Goal: Task Accomplishment & Management: Use online tool/utility

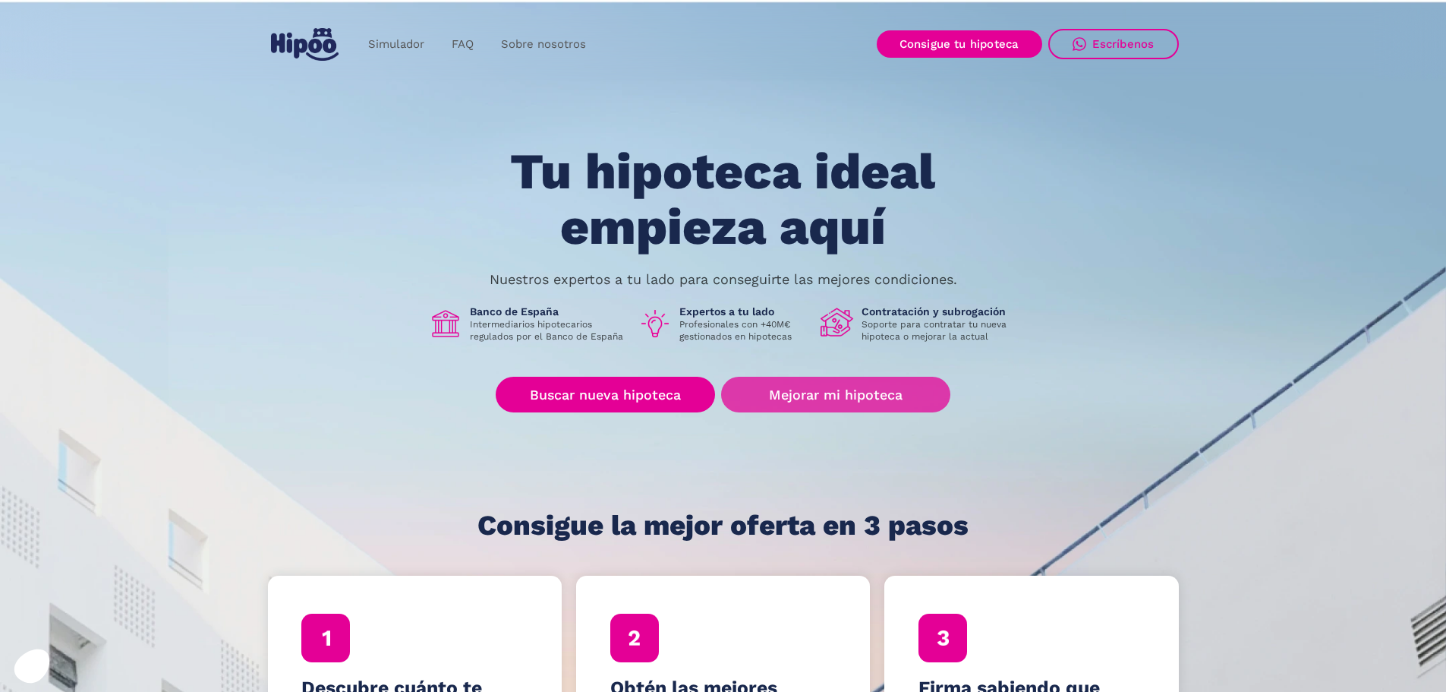
click at [812, 387] on link "Mejorar mi hipoteca" at bounding box center [835, 395] width 229 height 36
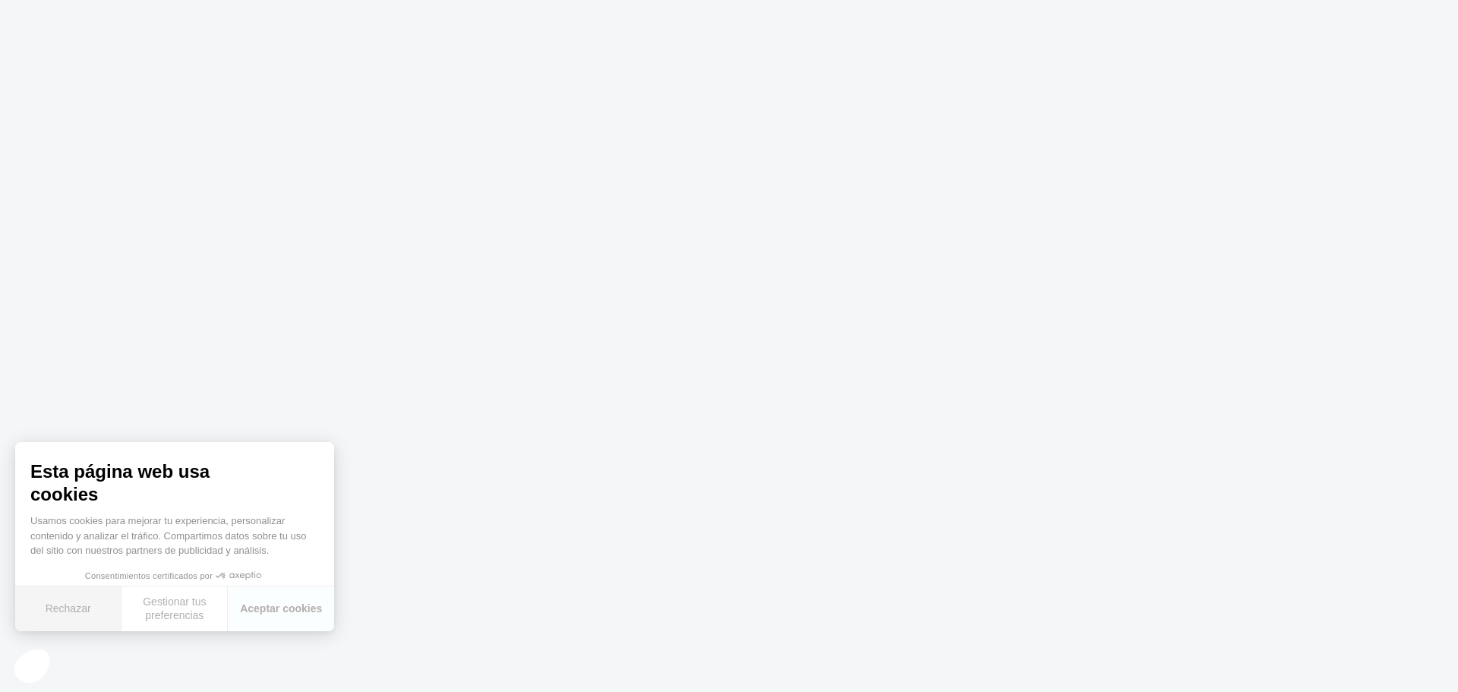
click at [68, 614] on button "Rechazar" at bounding box center [68, 608] width 106 height 45
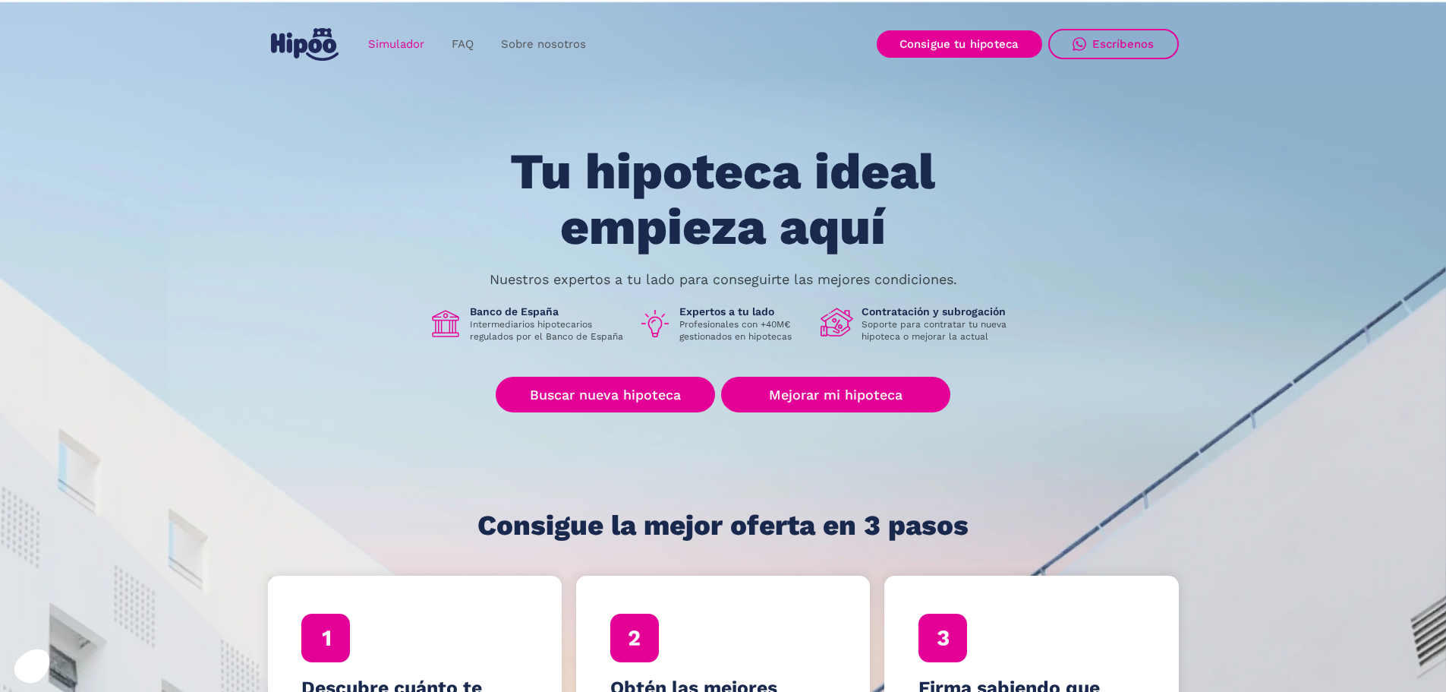
click at [413, 38] on link "Simulador" at bounding box center [397, 45] width 84 height 30
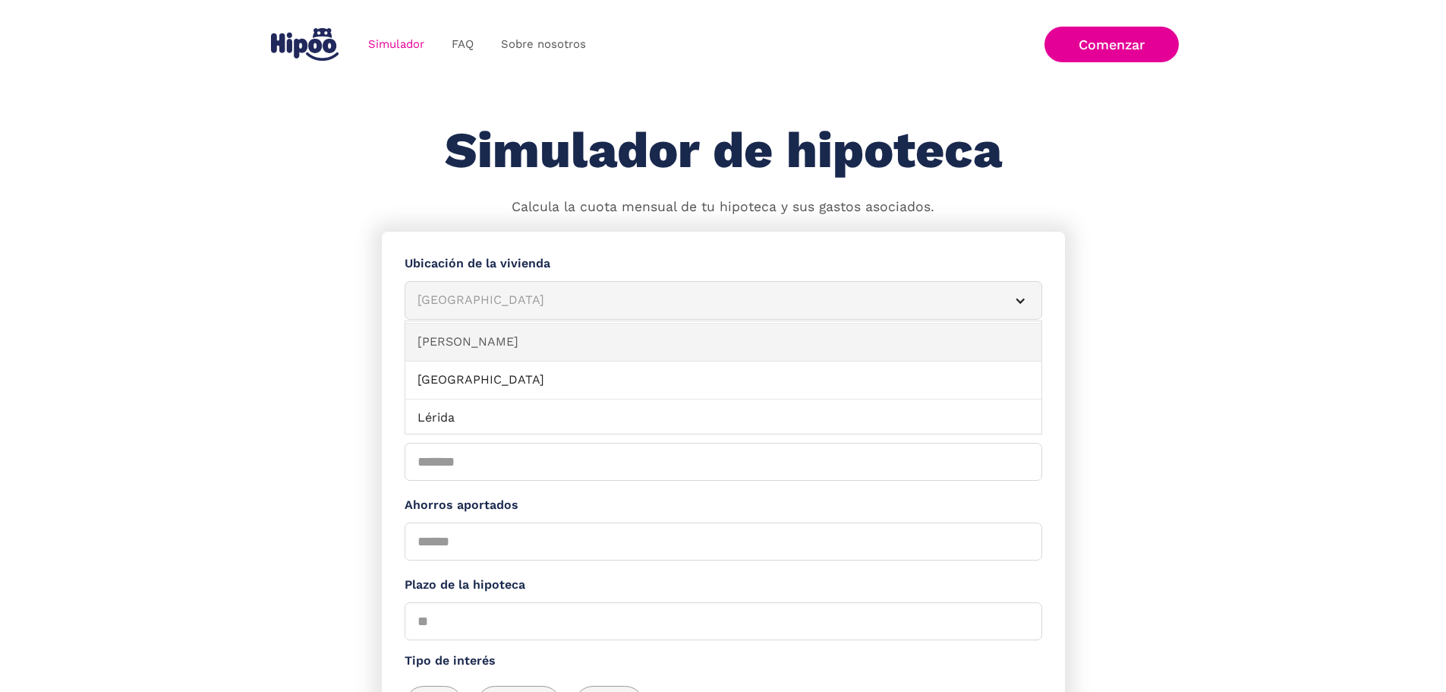
scroll to position [987, 0]
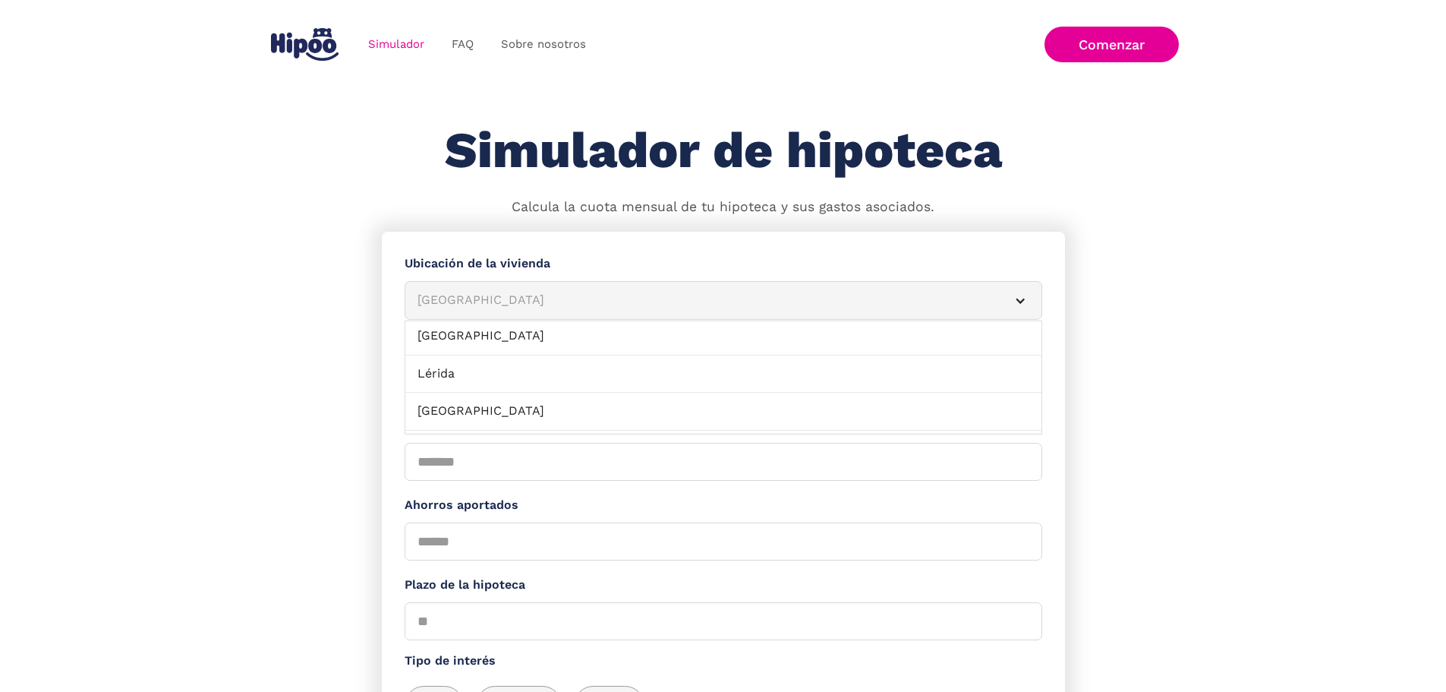
click at [474, 306] on div "Albacete" at bounding box center [705, 300] width 575 height 19
click at [467, 304] on div "Albacete" at bounding box center [705, 300] width 575 height 19
click at [446, 345] on link "Ibiza" at bounding box center [723, 337] width 636 height 38
click at [594, 395] on span "Segunda mano" at bounding box center [586, 386] width 88 height 19
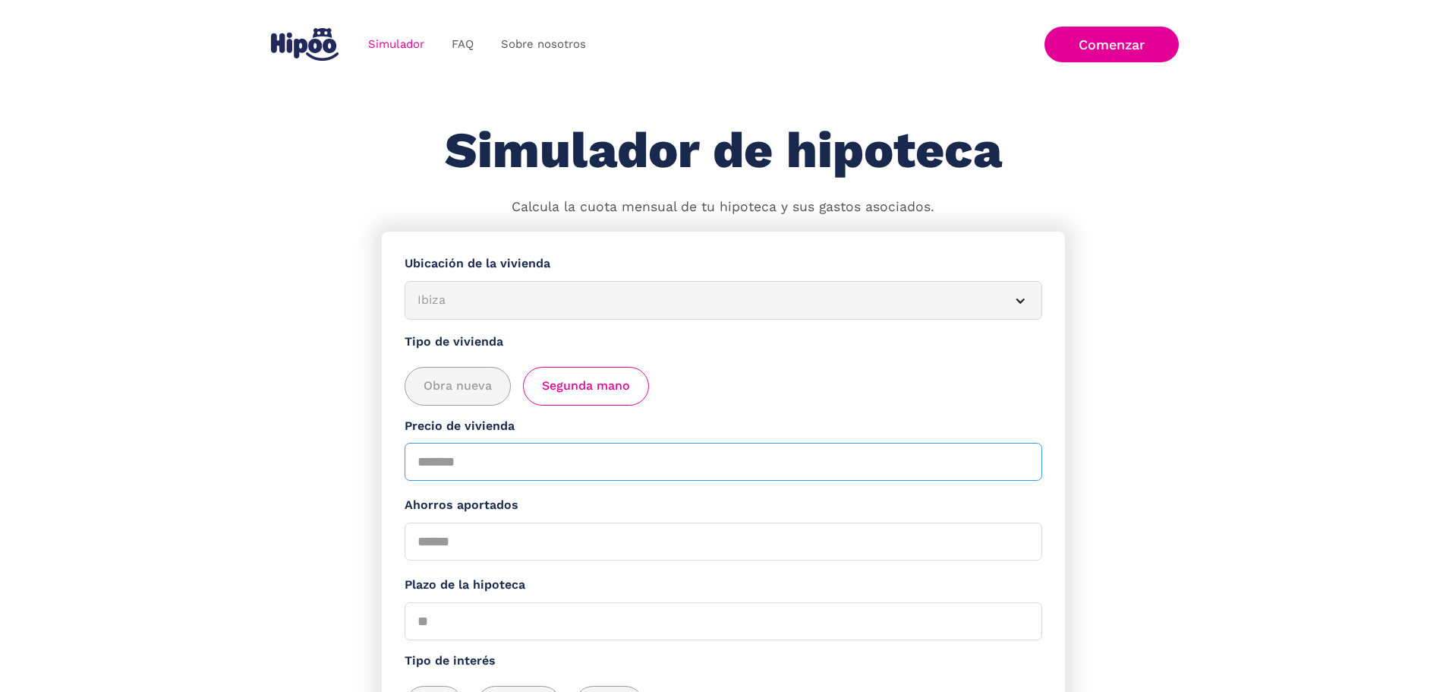
click at [532, 462] on input "Precio de vivienda" at bounding box center [724, 462] width 638 height 38
click at [536, 539] on input "Ahorros aportados" at bounding box center [724, 541] width 638 height 38
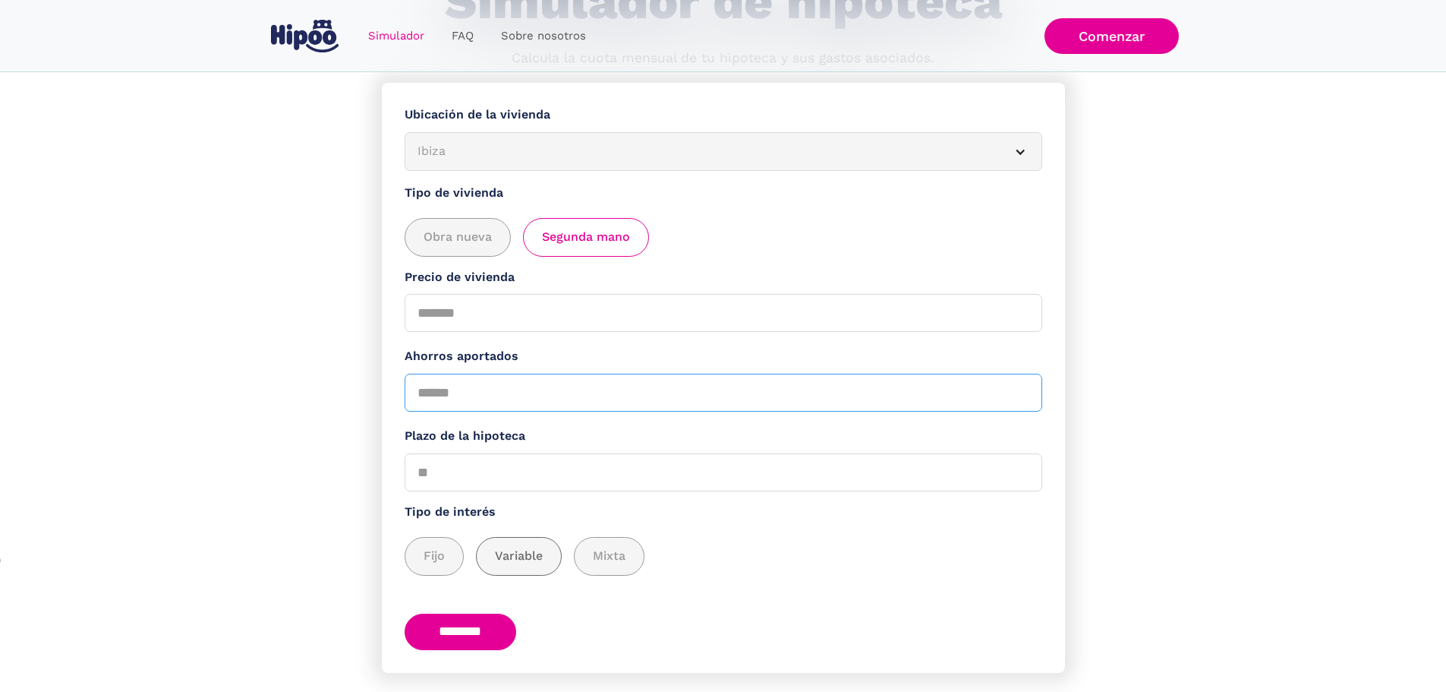
scroll to position [152, 0]
type input "*"
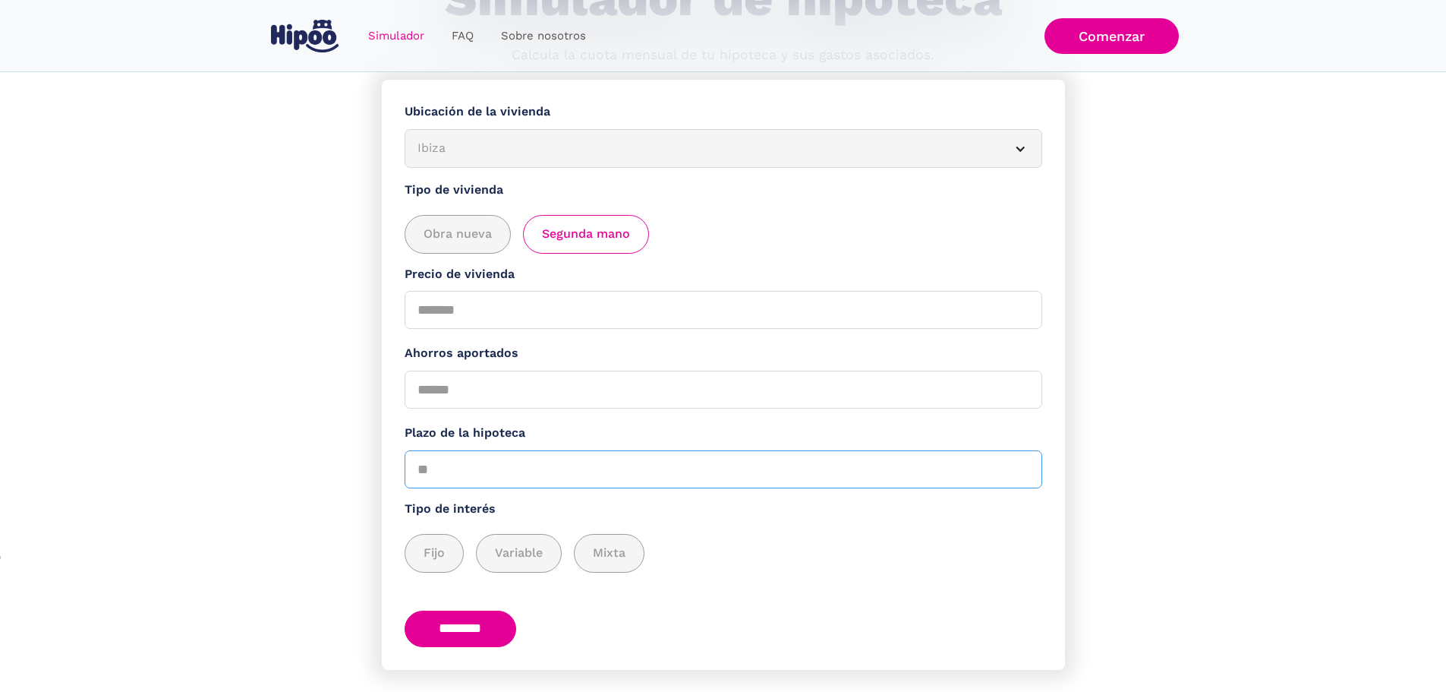
click at [556, 473] on input "Plazo de la hipoteca" at bounding box center [724, 469] width 638 height 38
type input "**"
click at [510, 390] on input "*" at bounding box center [724, 389] width 638 height 38
click at [470, 320] on input "Precio de vivienda" at bounding box center [724, 310] width 638 height 38
type input "******"
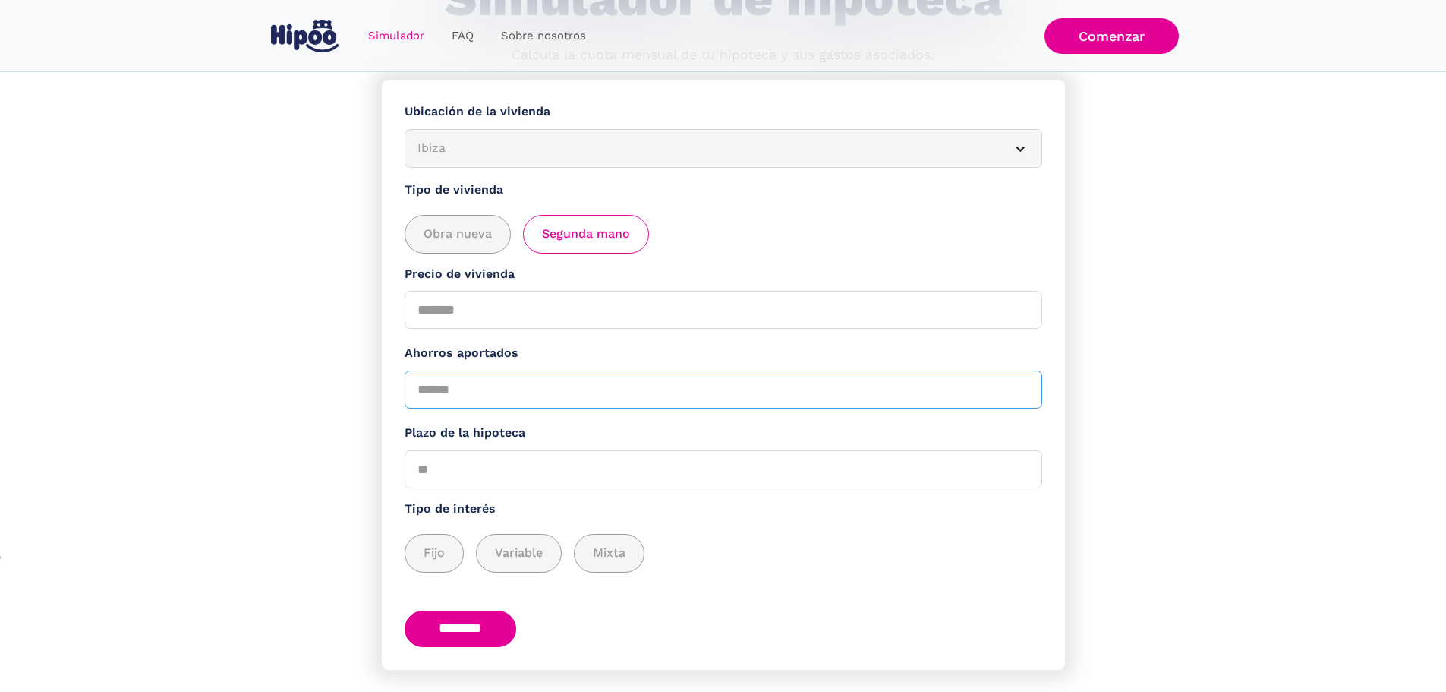
click at [462, 395] on input "*" at bounding box center [724, 389] width 638 height 38
type input "*"
type input "*****"
click at [438, 558] on span "Fijo" at bounding box center [434, 553] width 21 height 19
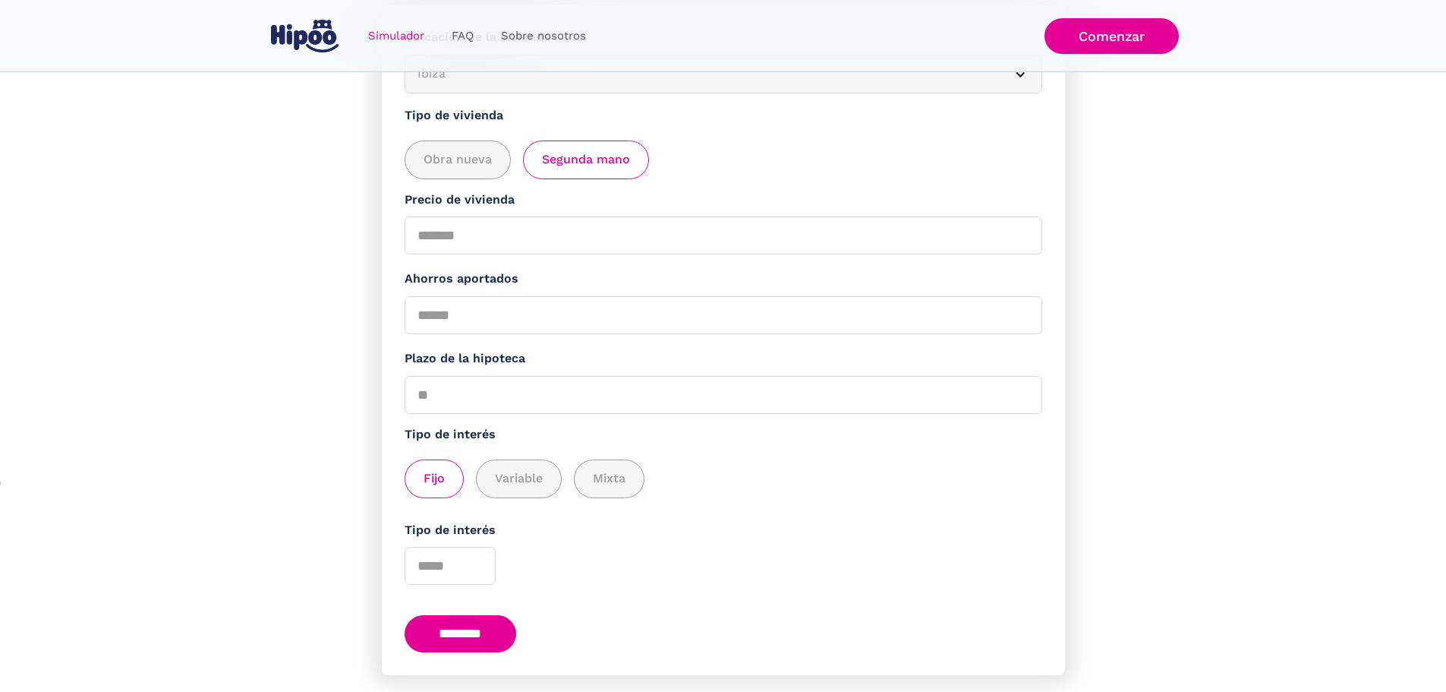
scroll to position [228, 0]
click at [473, 648] on input "********" at bounding box center [461, 631] width 112 height 37
click at [520, 484] on span "Variable" at bounding box center [519, 477] width 48 height 19
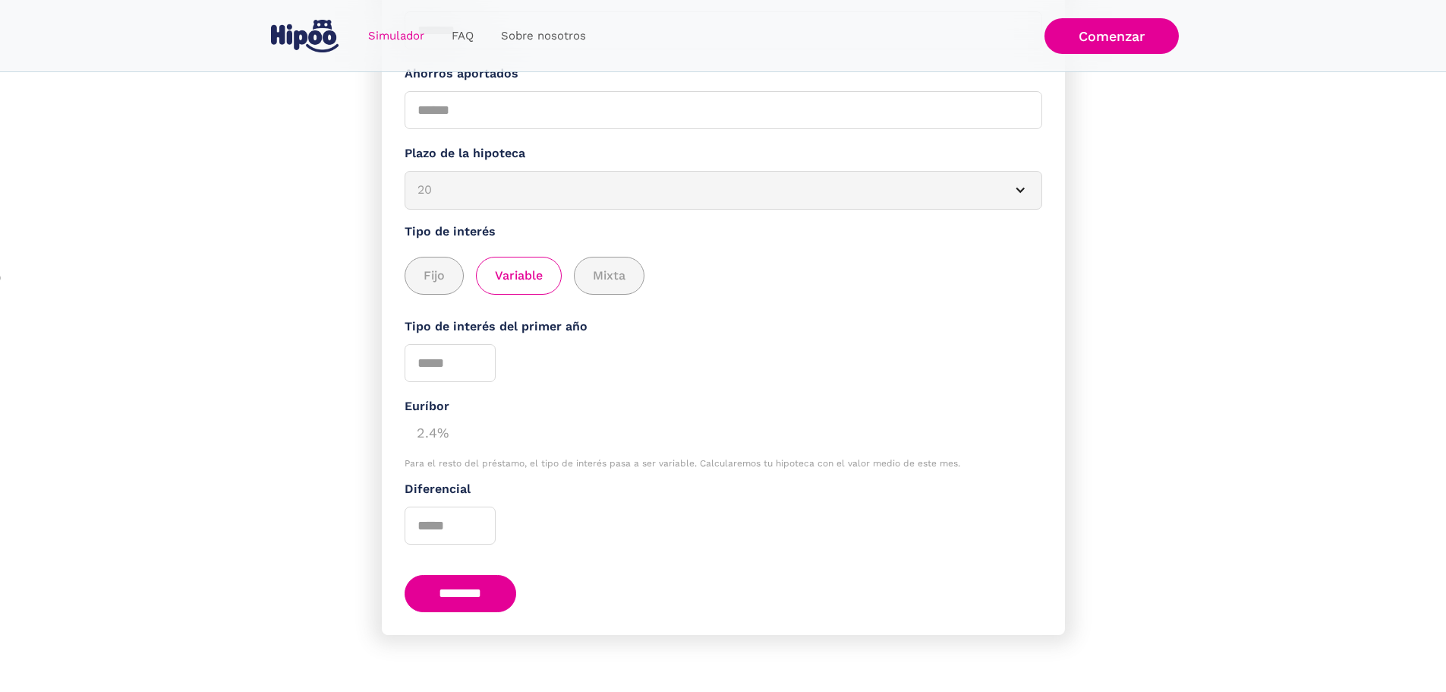
scroll to position [446, 0]
click at [431, 266] on span "Fijo" at bounding box center [434, 275] width 21 height 19
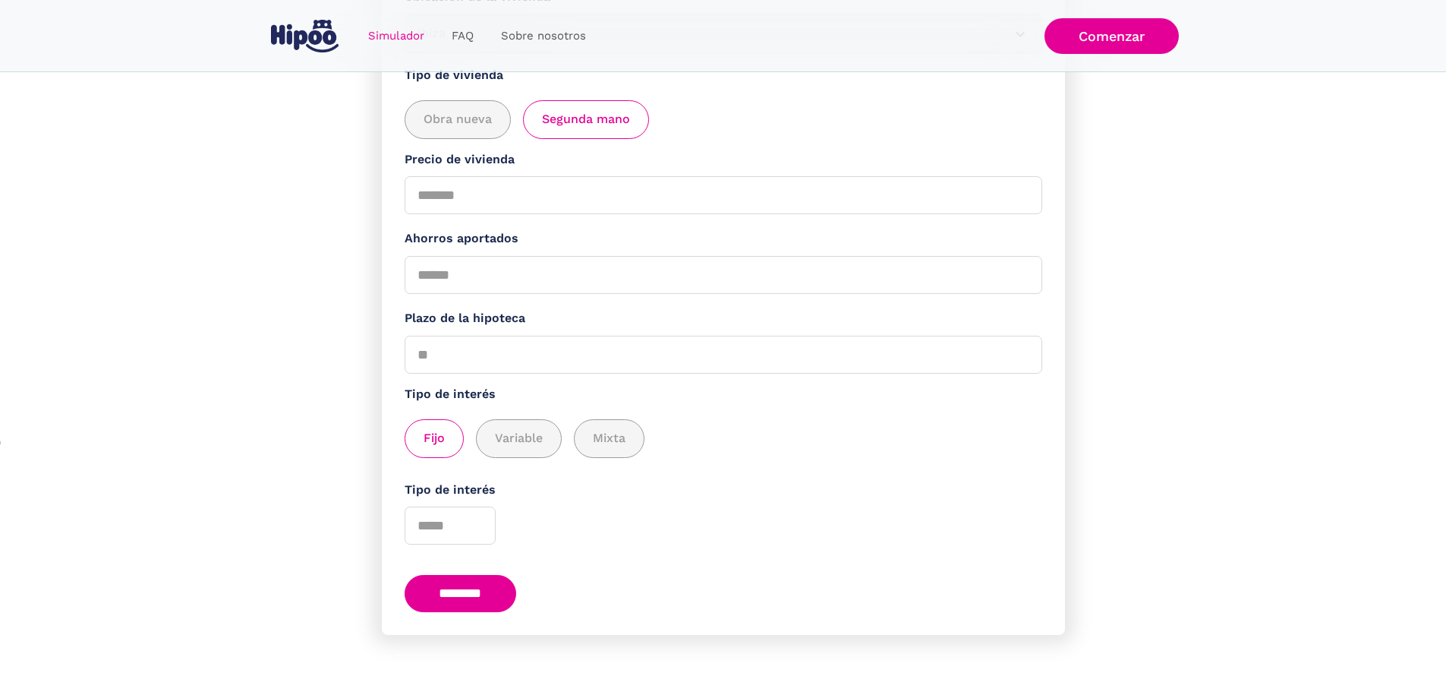
scroll to position [282, 0]
click at [446, 526] on input "Tipo de interés" at bounding box center [450, 525] width 91 height 38
type input "*"
click at [498, 592] on input "********" at bounding box center [461, 593] width 112 height 37
